Goal: Task Accomplishment & Management: Use online tool/utility

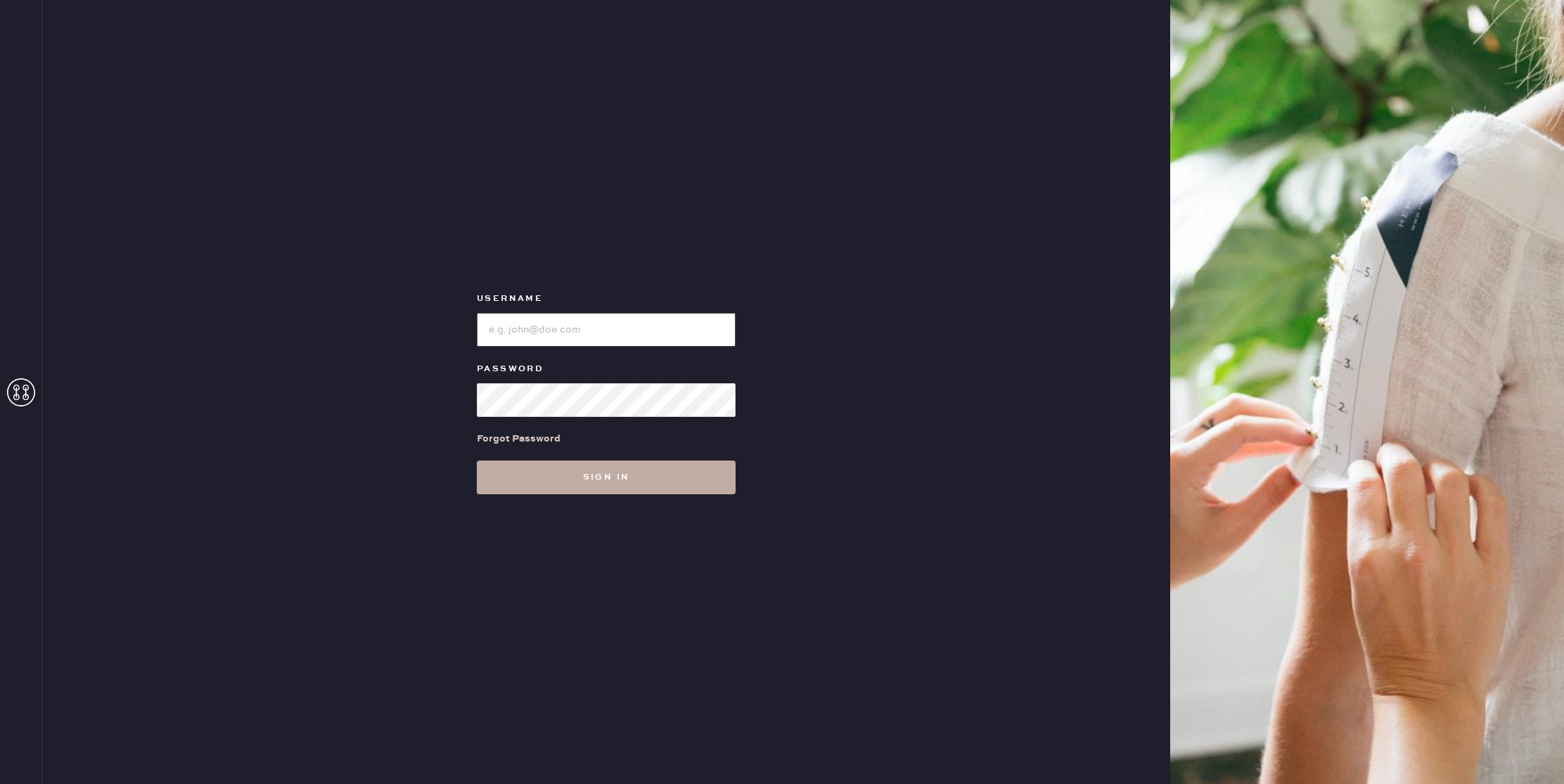
type input "reformationbellevue"
click at [574, 470] on button "Sign in" at bounding box center [606, 477] width 259 height 34
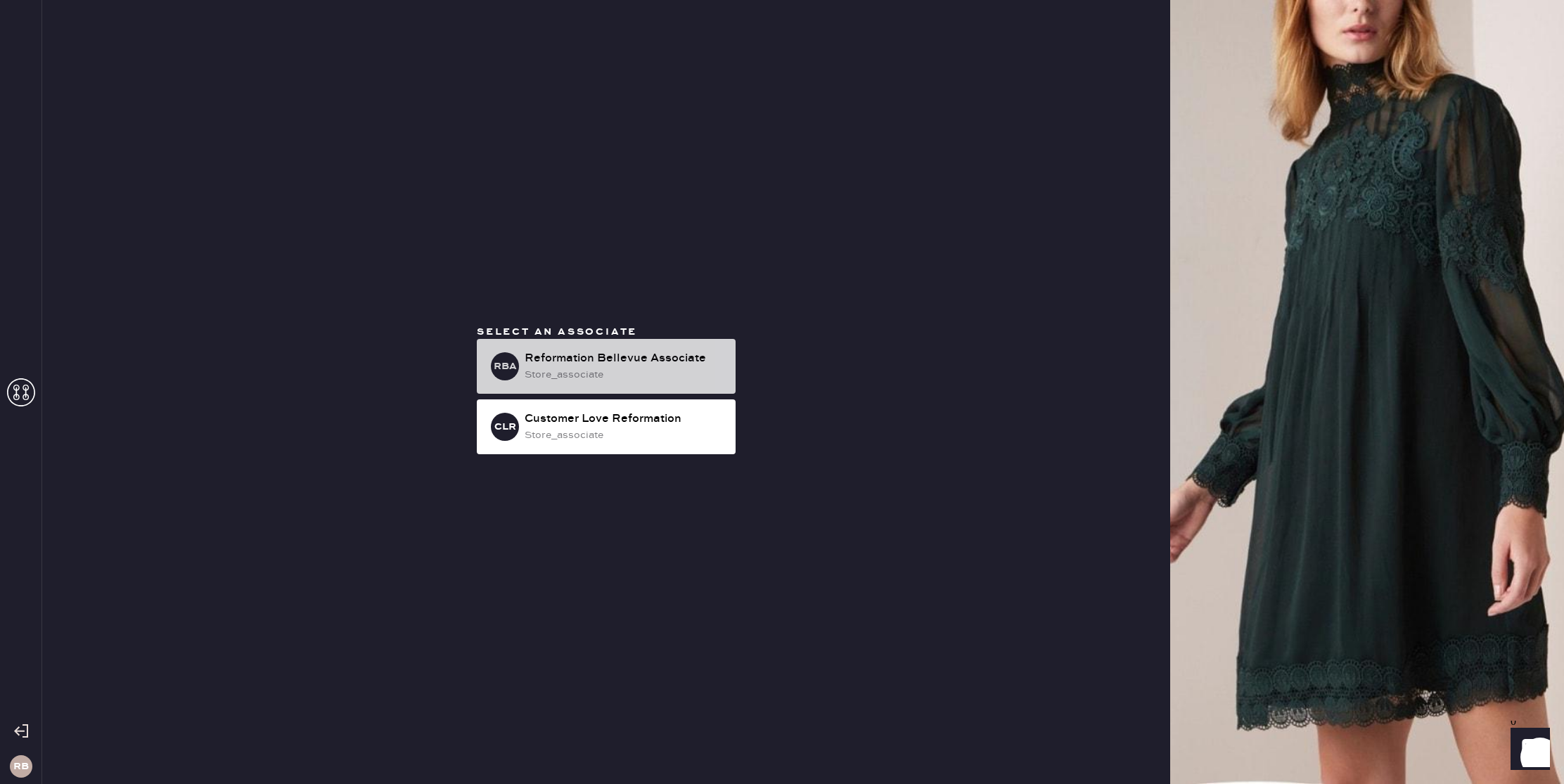
click at [567, 358] on div "Reformation Bellevue Associate" at bounding box center [624, 358] width 200 height 17
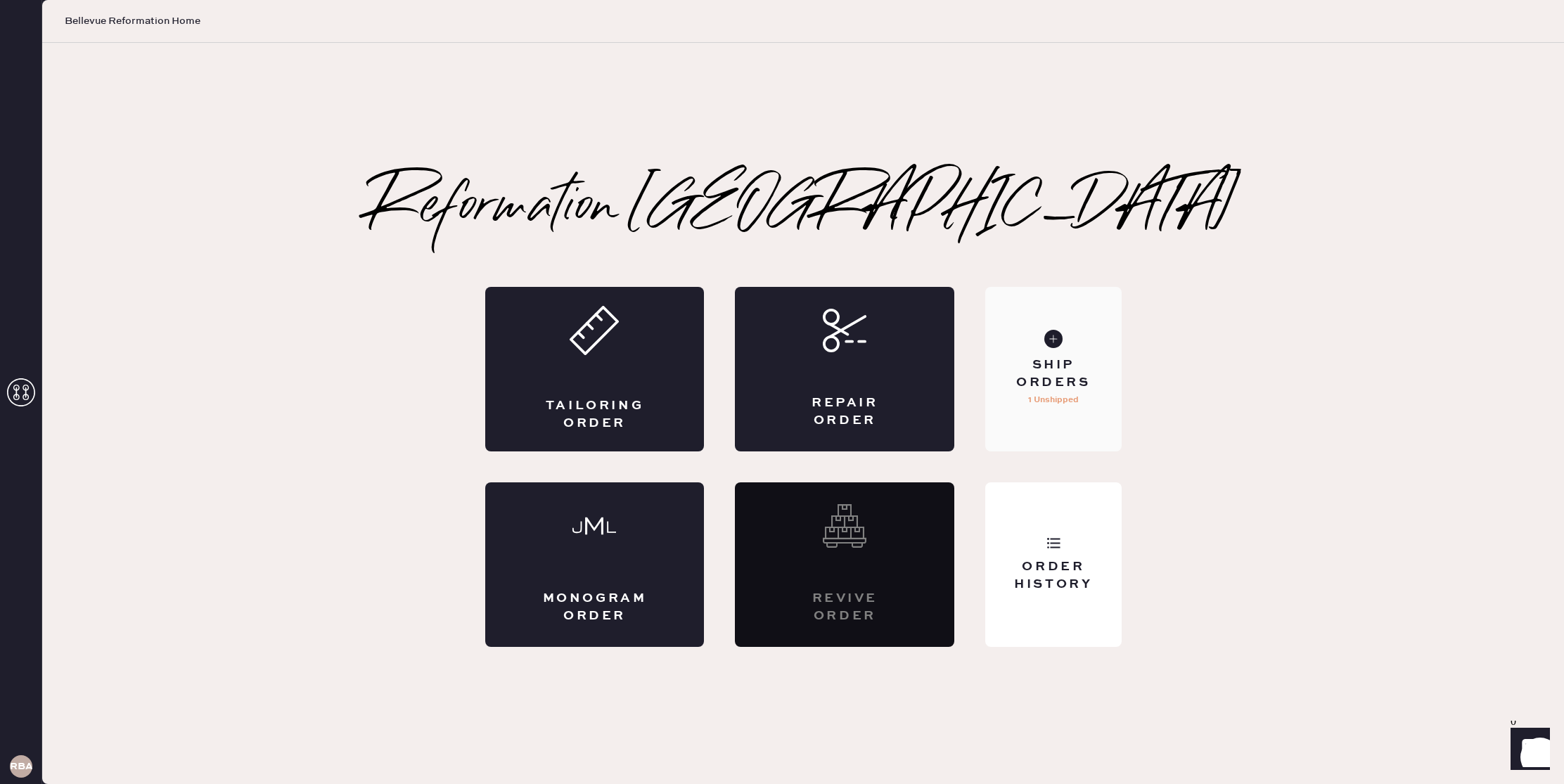
click at [1095, 360] on div "Ship Orders" at bounding box center [1053, 374] width 113 height 35
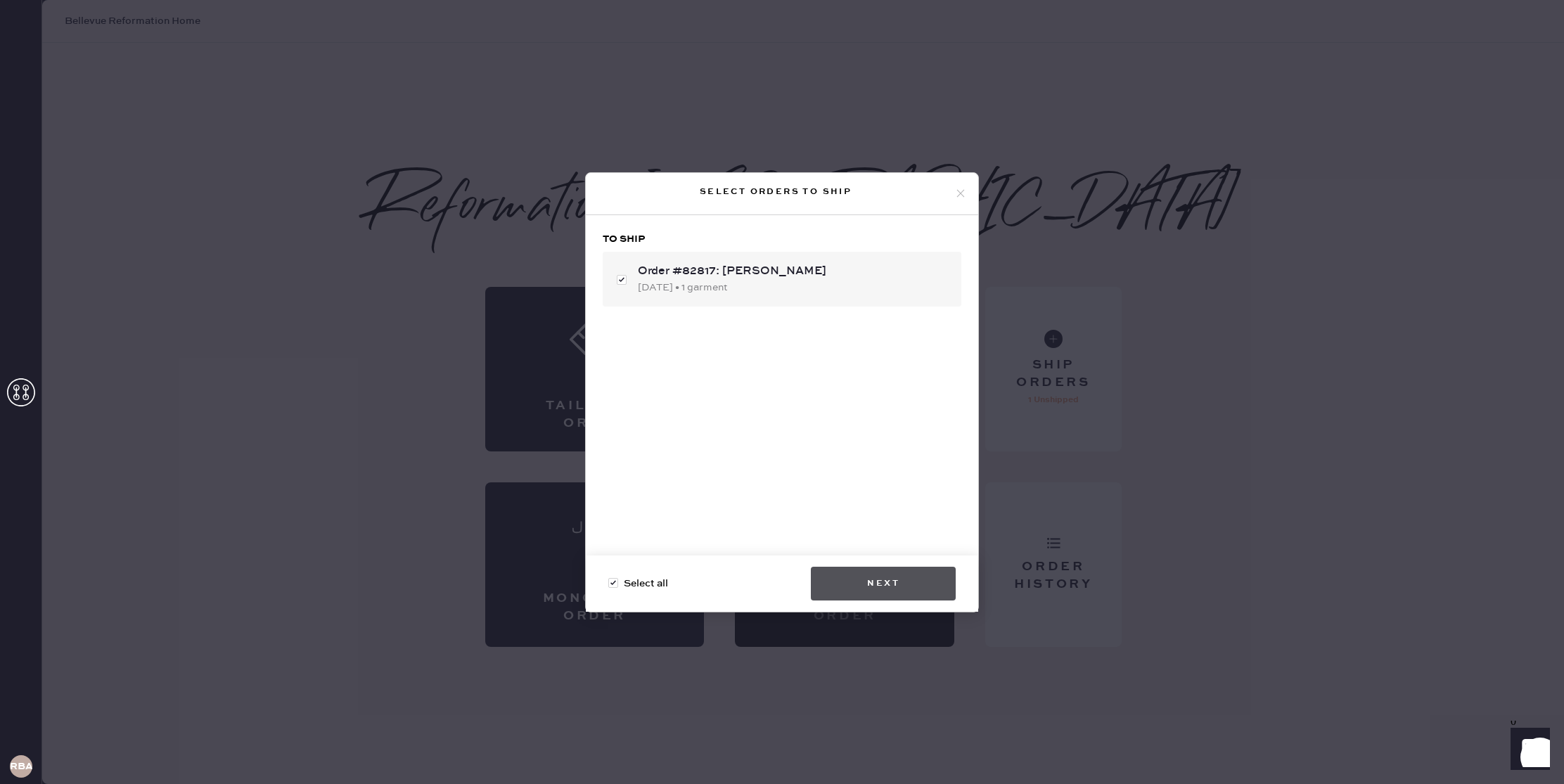
click at [865, 580] on button "Next" at bounding box center [883, 583] width 145 height 34
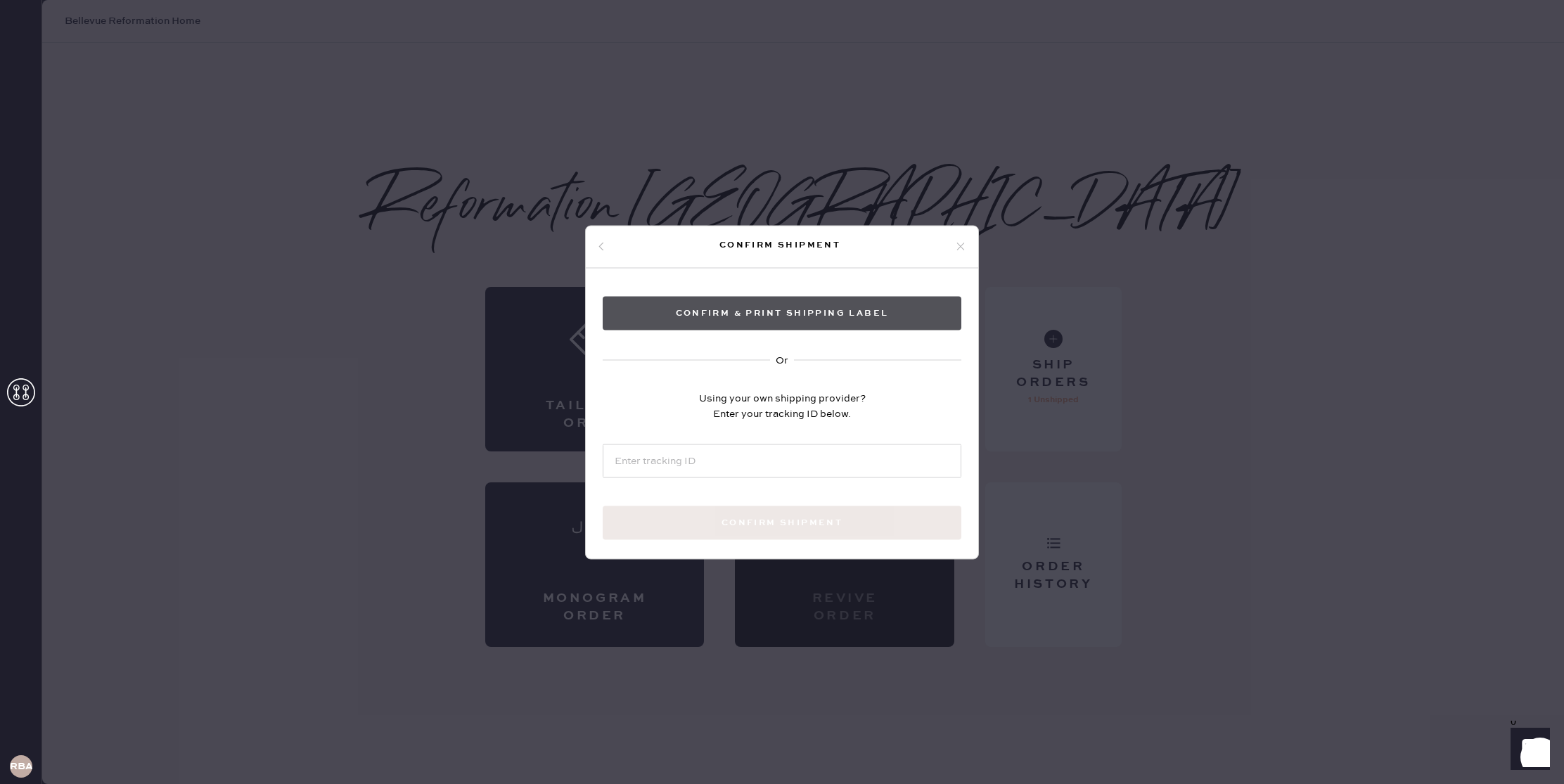
click at [719, 310] on button "Confirm & Print shipping label" at bounding box center [782, 313] width 359 height 34
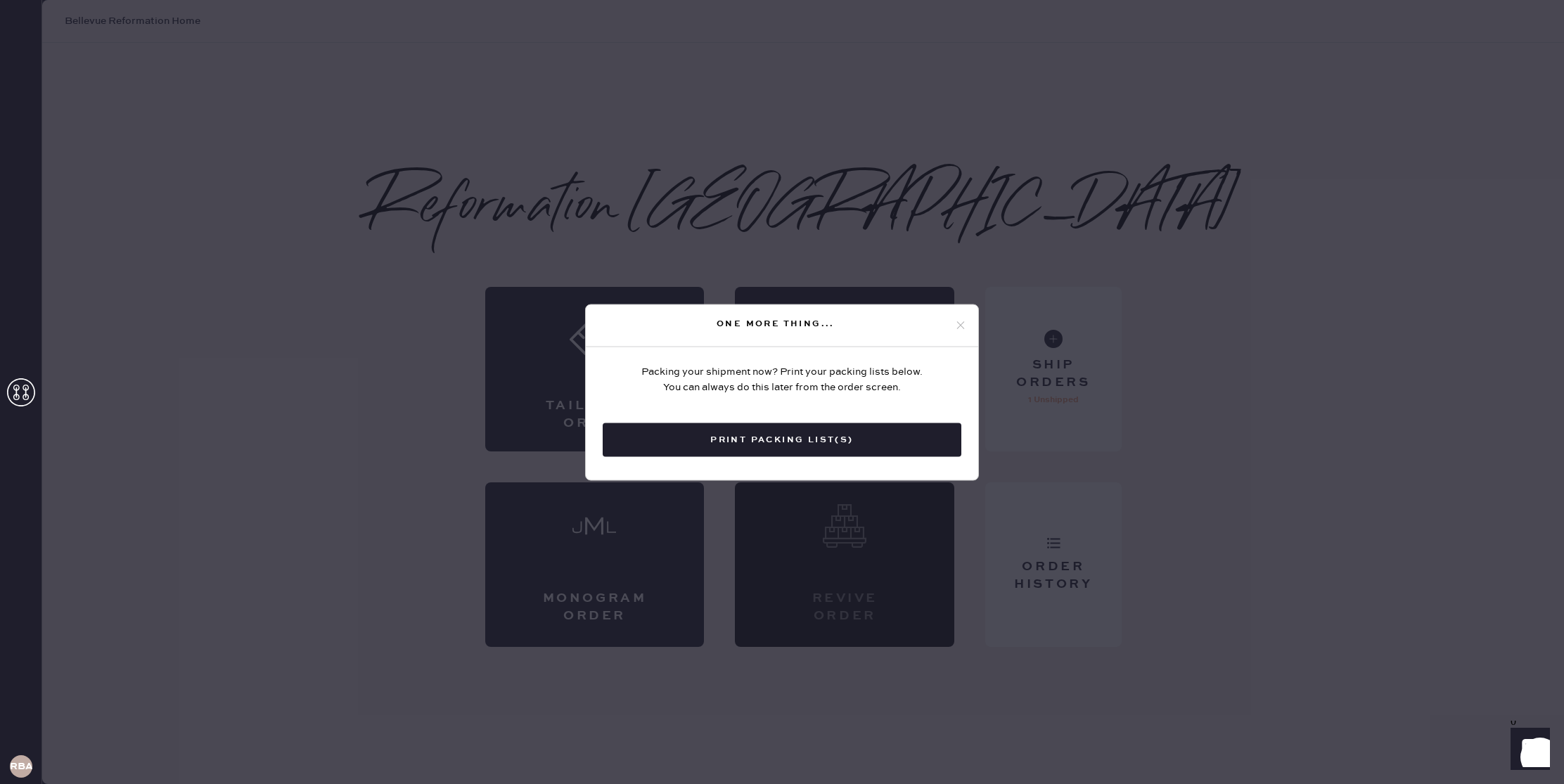
click at [911, 443] on button "Print Packing List(s)" at bounding box center [782, 440] width 359 height 34
